Goal: Find specific page/section: Find specific page/section

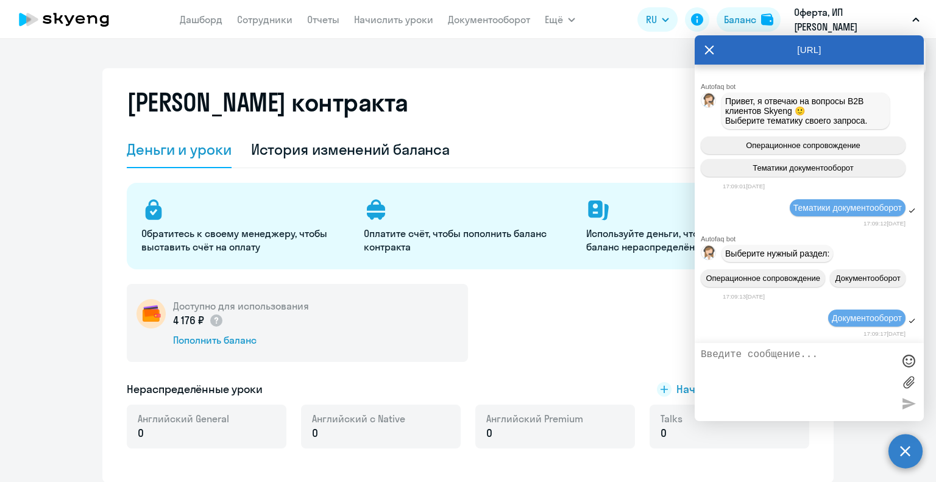
select select "english_adult_not_native_speaker"
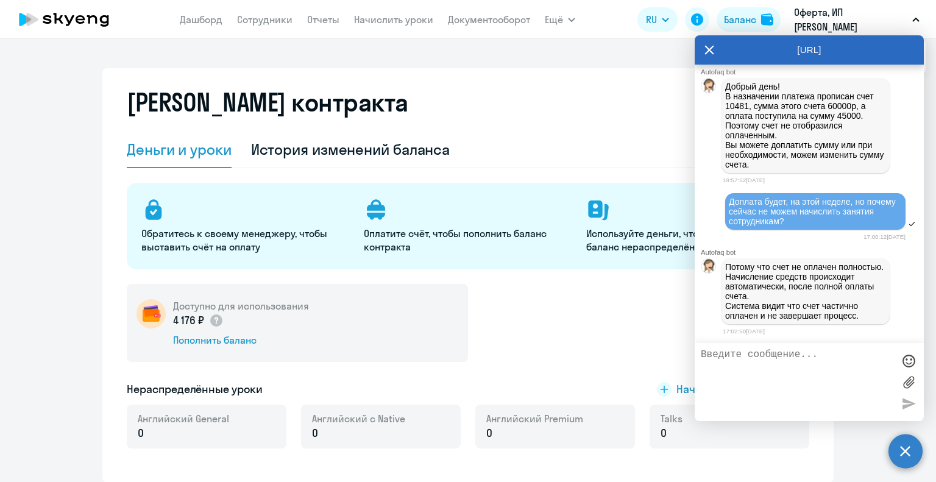
click at [709, 47] on icon at bounding box center [709, 49] width 10 height 29
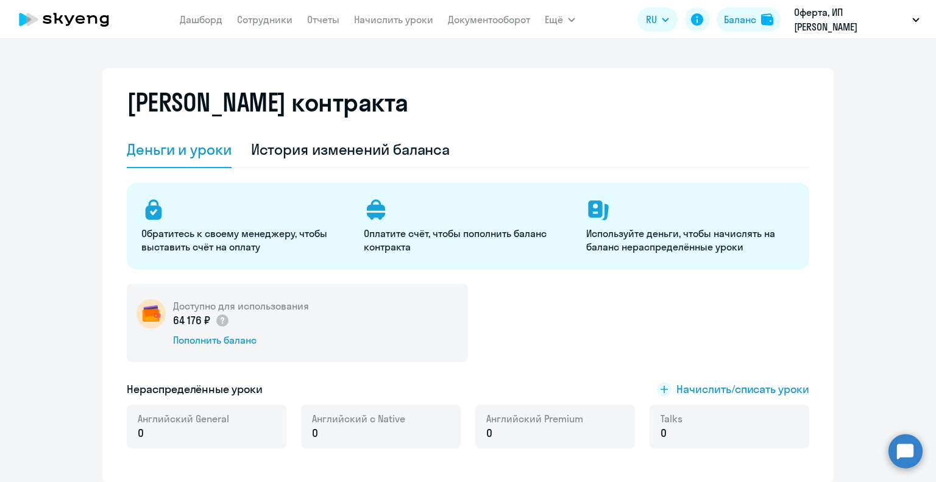
select select "english_adult_not_native_speaker"
click at [260, 21] on link "Сотрудники" at bounding box center [264, 19] width 55 height 12
select select "30"
